Goal: Obtain resource: Download file/media

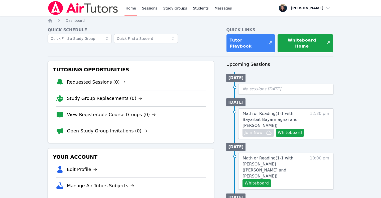
click at [91, 79] on link "Requested Sessions (0)" at bounding box center [96, 82] width 59 height 7
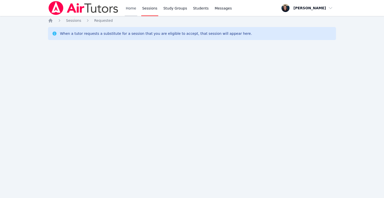
click at [131, 9] on link "Home" at bounding box center [131, 8] width 12 height 16
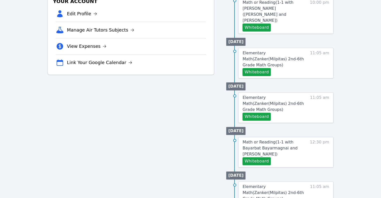
scroll to position [173, 0]
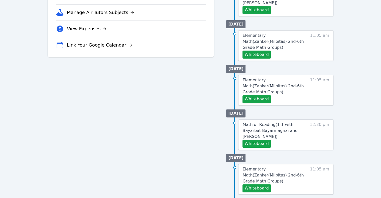
drag, startPoint x: 380, startPoint y: 63, endPoint x: 379, endPoint y: 57, distance: 6.2
click at [379, 57] on div "Home Sessions Study Groups Students Messages Open user menu [PERSON_NAME] Open …" at bounding box center [190, 100] width 381 height 546
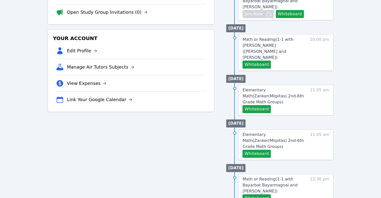
scroll to position [119, 0]
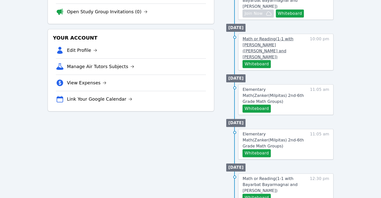
click at [281, 37] on span "Math or Reading ( 1-1 with [PERSON_NAME] ([PERSON_NAME] and [PERSON_NAME] )" at bounding box center [267, 48] width 51 height 23
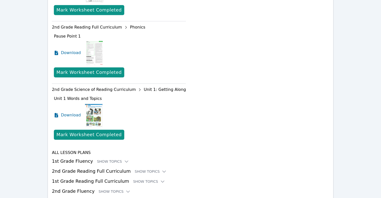
scroll to position [545, 0]
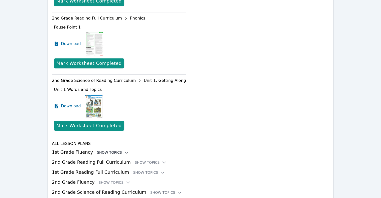
click at [97, 150] on div "Show Topics" at bounding box center [113, 152] width 32 height 5
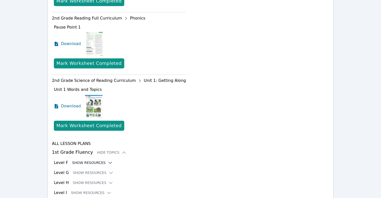
click at [88, 160] on button "Show Resources" at bounding box center [92, 162] width 41 height 5
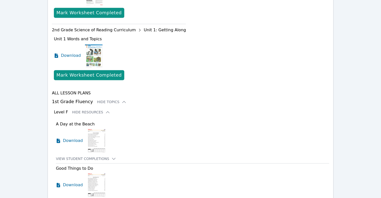
scroll to position [596, 0]
click at [104, 109] on div "Level F Hide Resources" at bounding box center [191, 112] width 275 height 6
click at [105, 109] on icon at bounding box center [107, 111] width 5 height 5
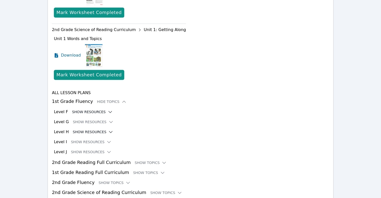
click at [108, 129] on icon at bounding box center [110, 131] width 5 height 5
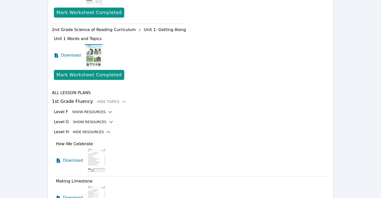
click at [85, 119] on button "Show Resources" at bounding box center [93, 121] width 41 height 5
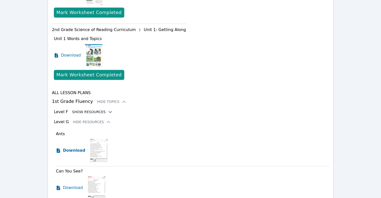
click at [66, 147] on span "Download" at bounding box center [74, 150] width 22 height 6
click at [69, 185] on span "Download" at bounding box center [74, 188] width 22 height 6
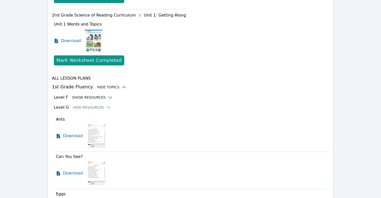
click at [121, 85] on icon at bounding box center [123, 87] width 5 height 5
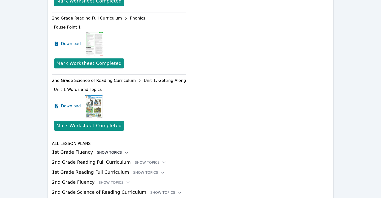
click at [146, 160] on div "Show Topics" at bounding box center [151, 162] width 32 height 5
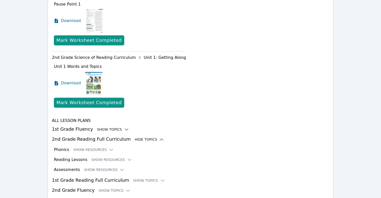
scroll to position [569, 0]
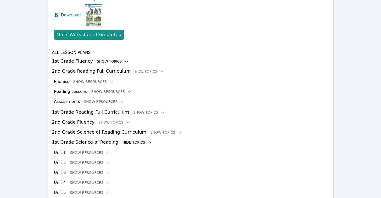
scroll to position [637, 0]
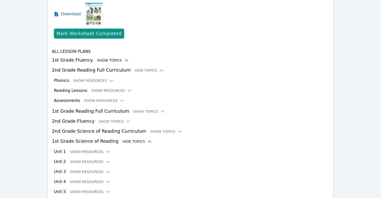
click at [97, 149] on button "Show Resources" at bounding box center [90, 151] width 41 height 5
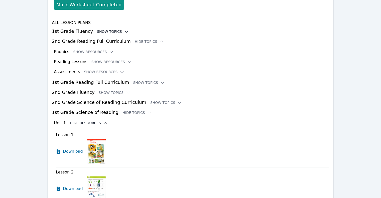
scroll to position [670, 0]
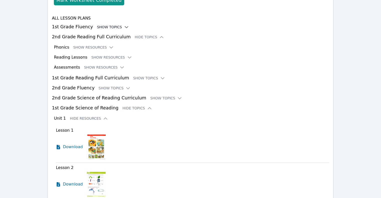
click at [93, 134] on img at bounding box center [96, 146] width 19 height 25
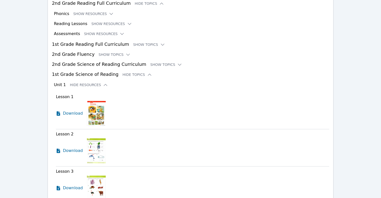
scroll to position [716, 0]
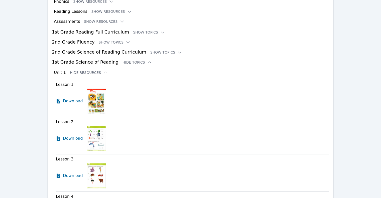
click at [72, 135] on span "Download" at bounding box center [73, 138] width 20 height 6
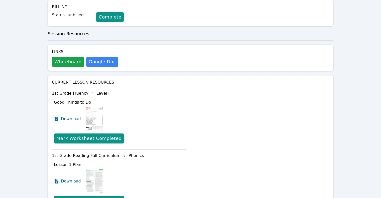
scroll to position [0, 0]
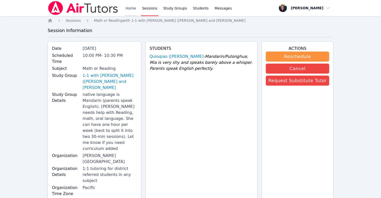
click at [133, 12] on link "Home" at bounding box center [130, 8] width 12 height 16
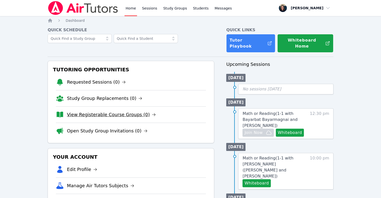
click at [75, 111] on link "View Registerable Course Groups (0)" at bounding box center [111, 114] width 89 height 7
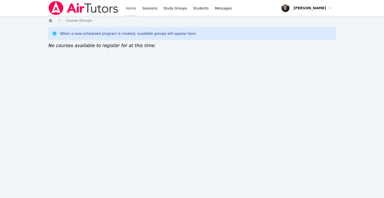
click at [134, 4] on link "Home" at bounding box center [131, 8] width 12 height 16
